Goal: Navigation & Orientation: Find specific page/section

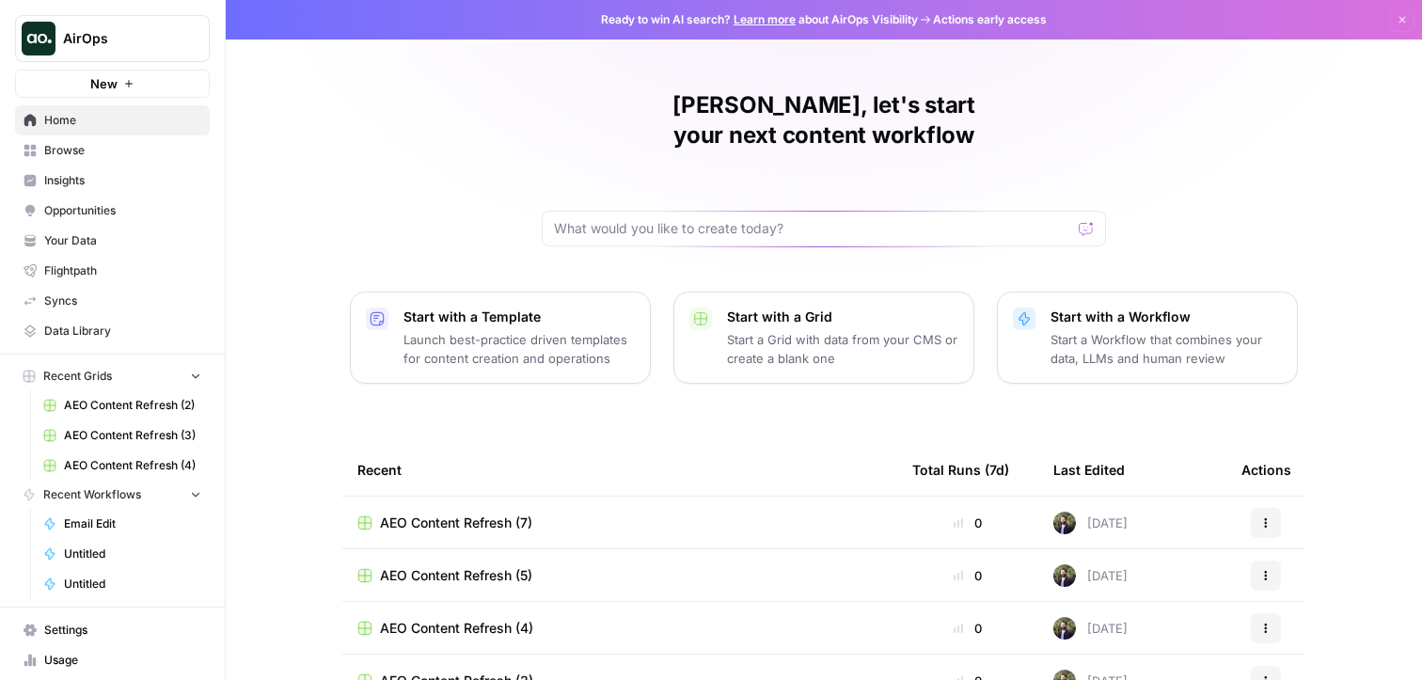
click at [127, 210] on span "Opportunities" at bounding box center [122, 210] width 157 height 17
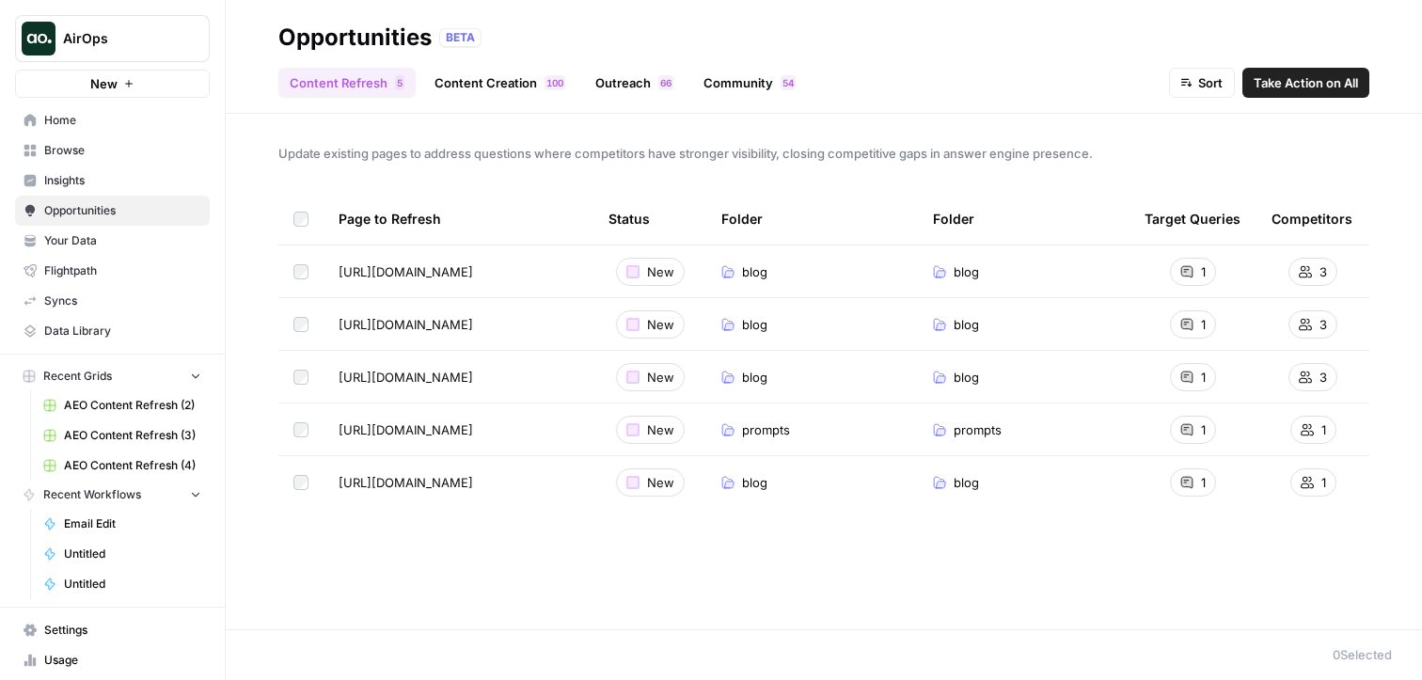
click at [497, 86] on link "Content Creation 0 0 1" at bounding box center [499, 83] width 153 height 30
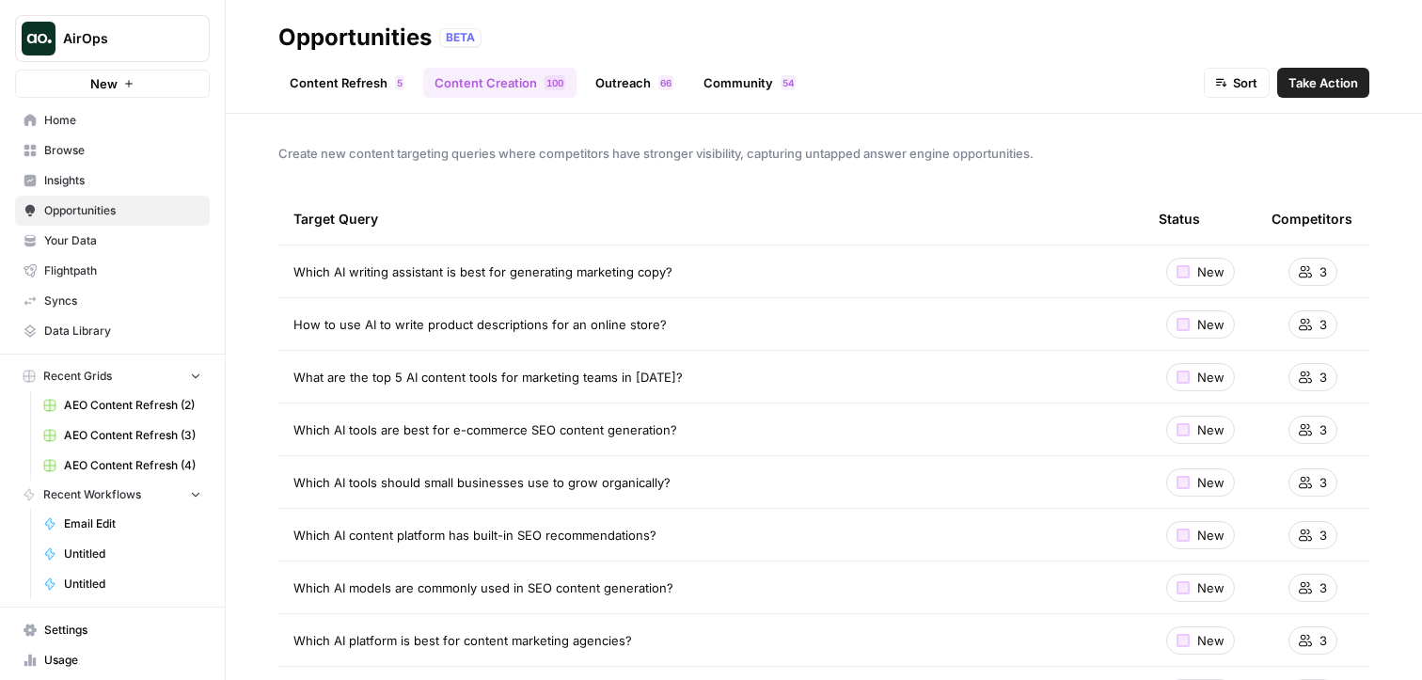
click at [621, 85] on link "Outreach 6 6" at bounding box center [634, 83] width 101 height 30
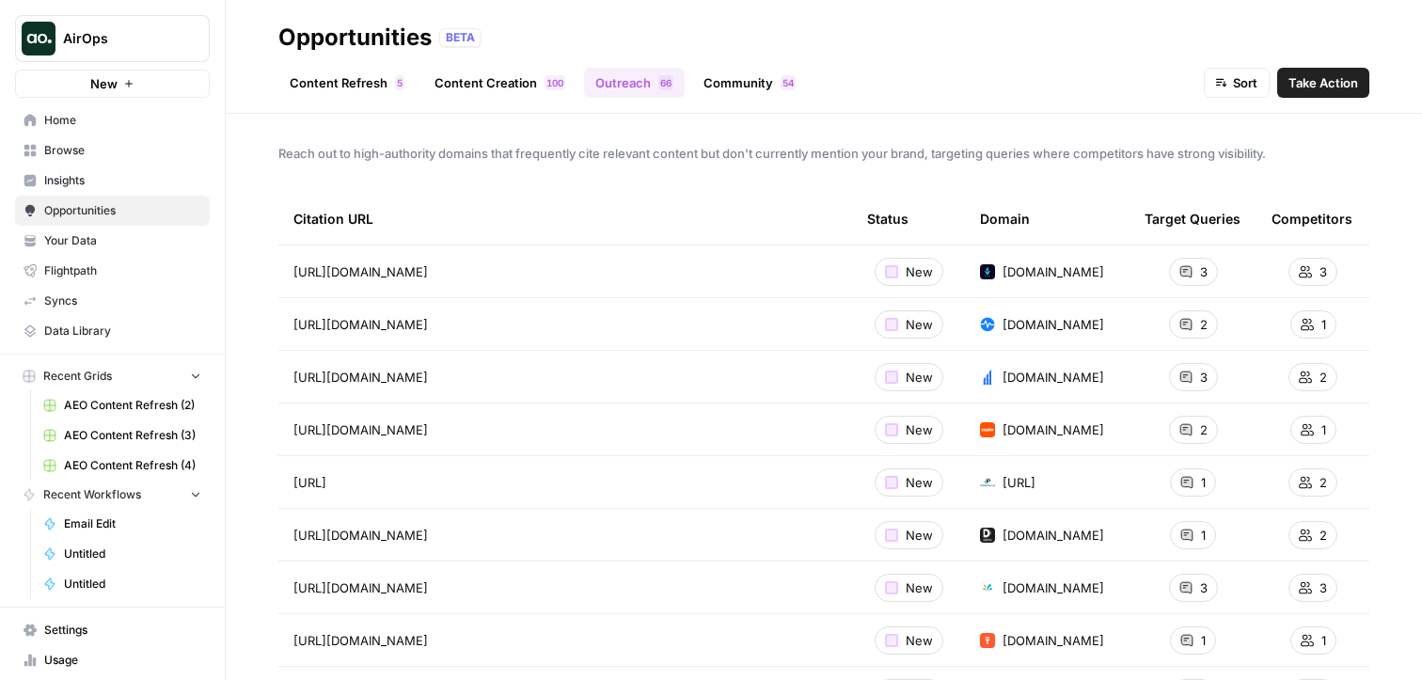
click at [355, 80] on link "Content Refresh 5" at bounding box center [346, 83] width 137 height 30
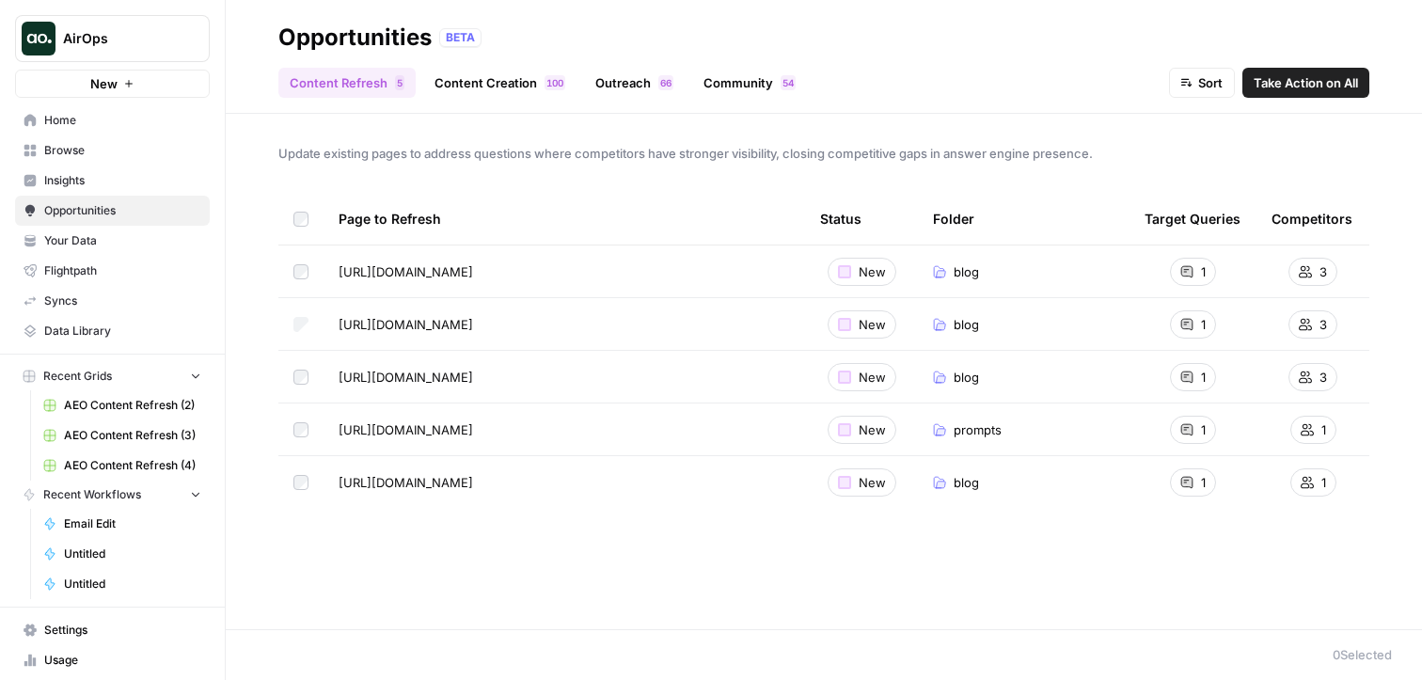
click at [308, 329] on td at bounding box center [300, 324] width 45 height 52
click at [464, 661] on span "Cancel" at bounding box center [460, 654] width 41 height 19
click at [460, 652] on span "Cancel" at bounding box center [460, 654] width 41 height 19
click at [308, 376] on td at bounding box center [300, 377] width 45 height 52
click at [477, 656] on span "Cancel" at bounding box center [460, 654] width 41 height 19
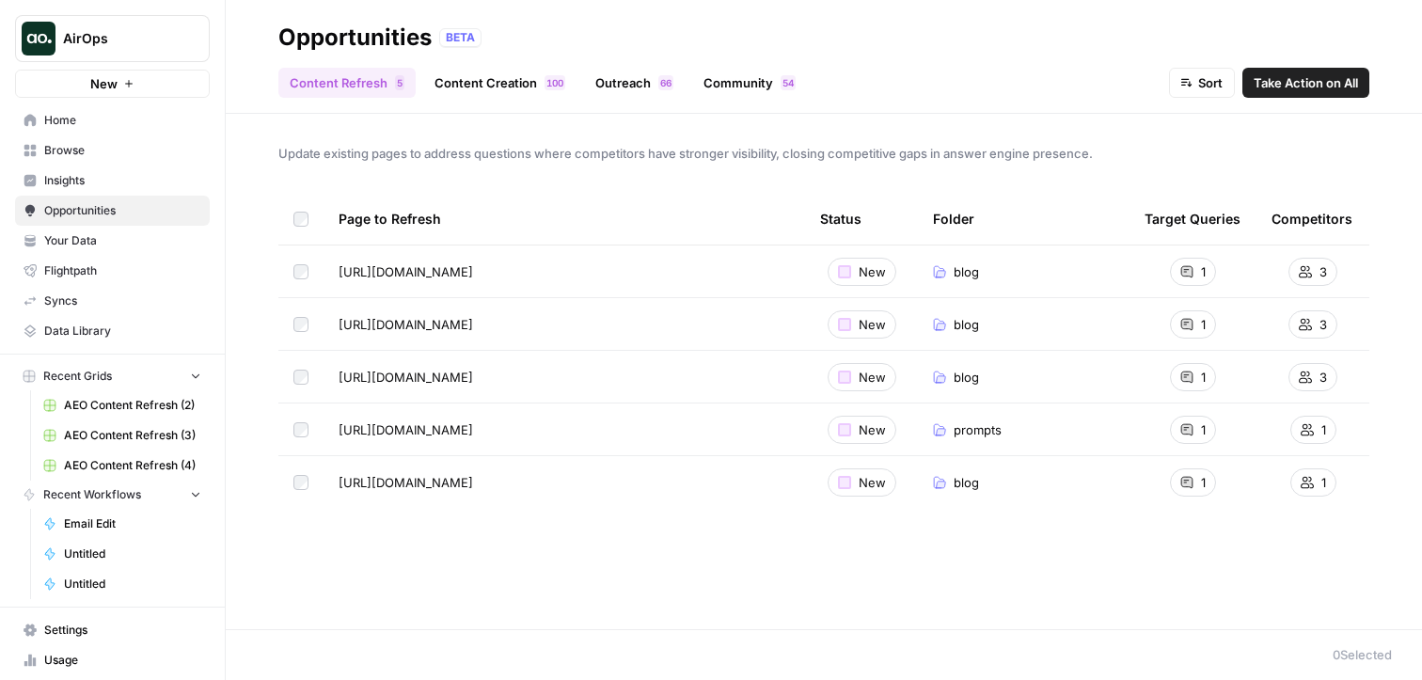
click at [308, 429] on td at bounding box center [300, 429] width 45 height 52
click at [471, 661] on span "Cancel" at bounding box center [460, 654] width 41 height 19
